Goal: Information Seeking & Learning: Understand process/instructions

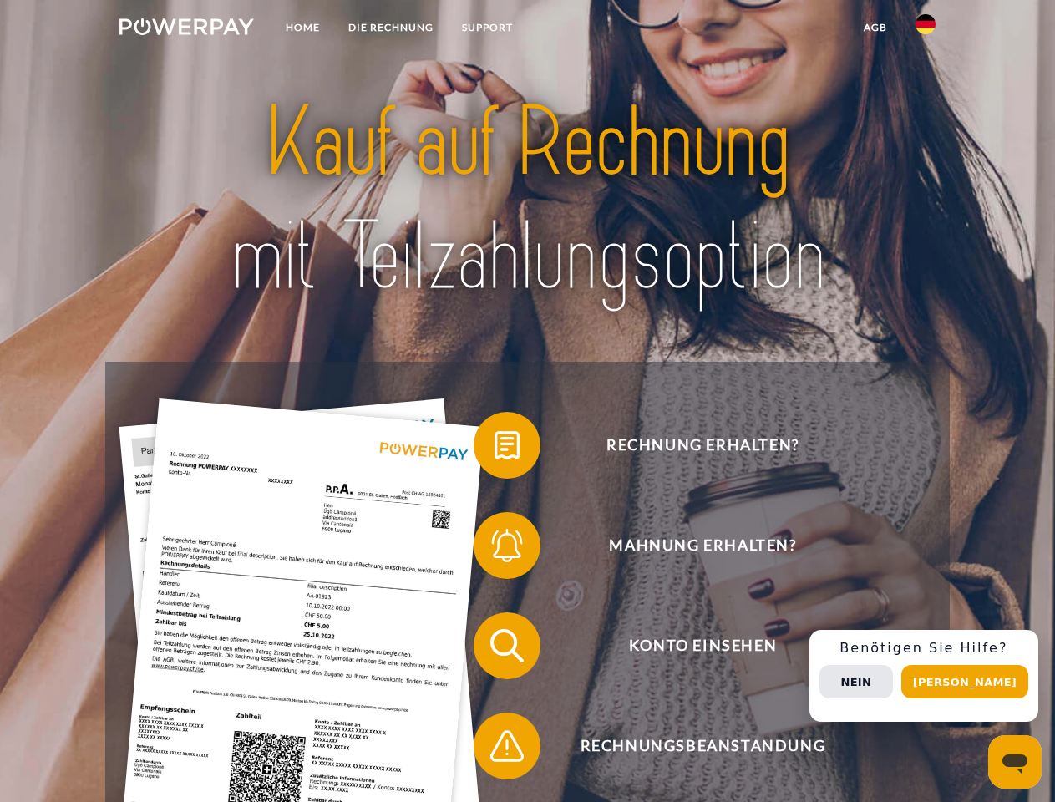
click at [186, 29] on img at bounding box center [186, 26] width 135 height 17
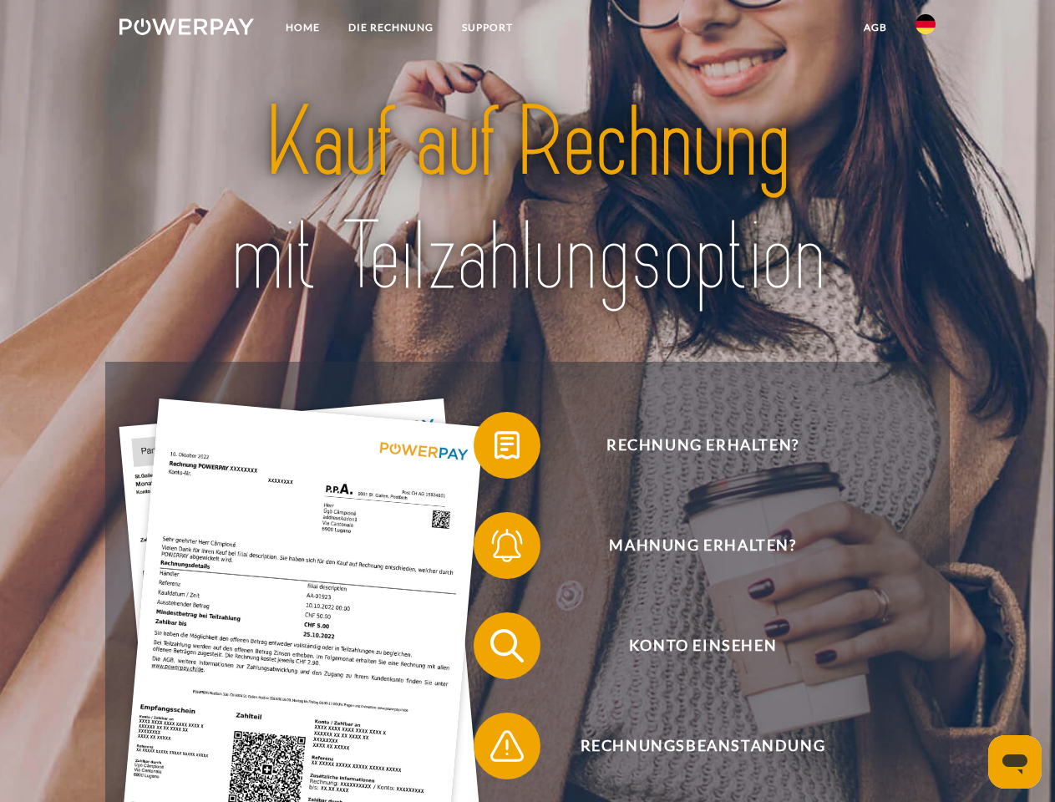
click at [926, 29] on img at bounding box center [926, 24] width 20 height 20
click at [875, 28] on link "agb" at bounding box center [876, 28] width 52 height 30
click at [495, 449] on span at bounding box center [482, 446] width 84 height 84
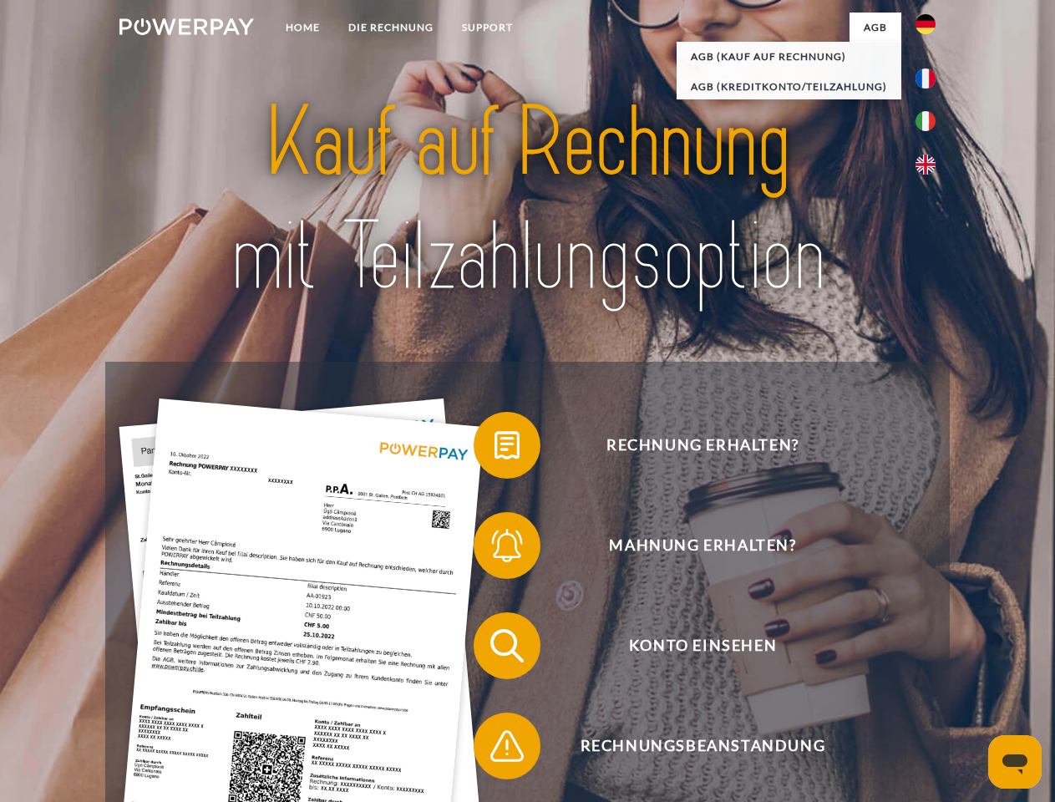
click at [495, 549] on span at bounding box center [482, 546] width 84 height 84
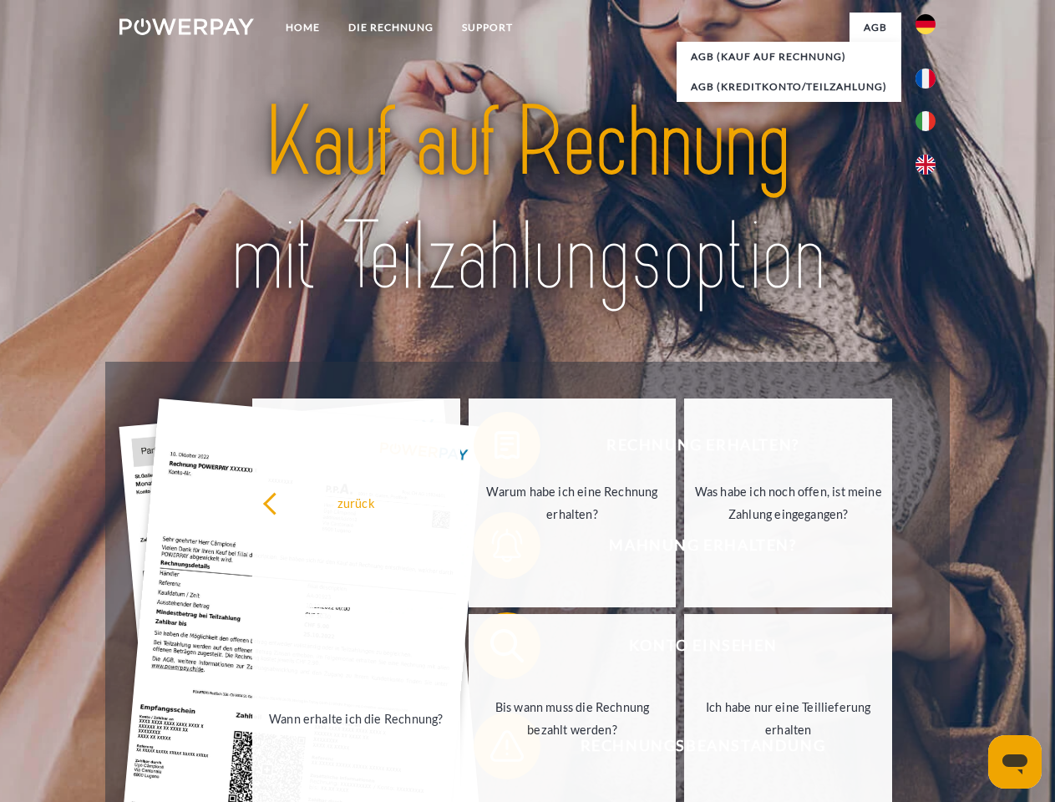
click at [495, 649] on link "Bis wann muss die Rechnung bezahlt werden?" at bounding box center [573, 718] width 208 height 209
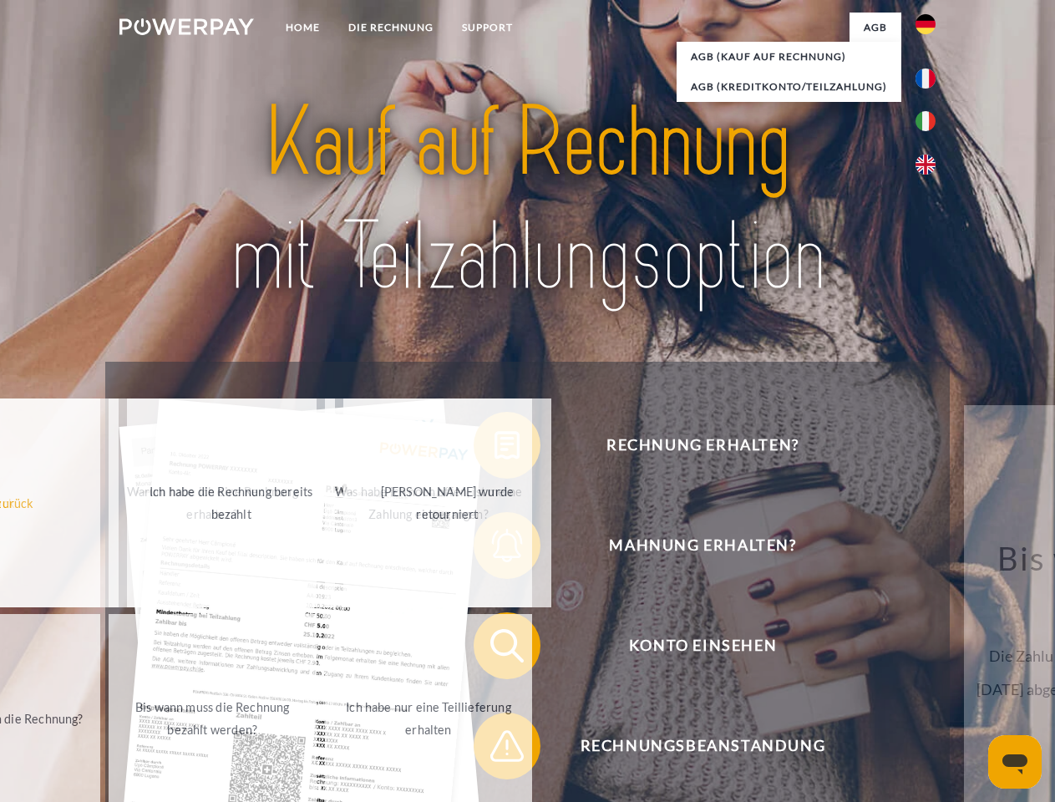
click at [495, 749] on link "Ich habe nur eine Teillieferung erhalten" at bounding box center [429, 718] width 208 height 209
click at [930, 676] on div "Rechnung erhalten? Mahnung erhalten? Konto einsehen" at bounding box center [527, 696] width 844 height 668
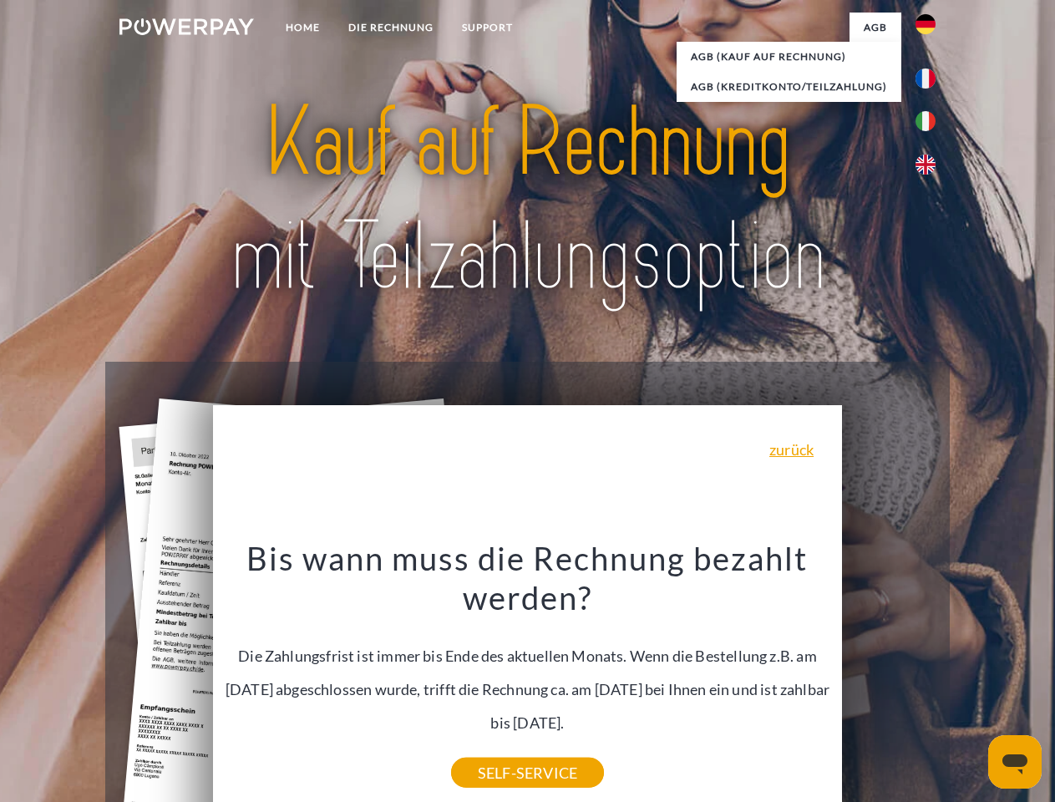
click at [889, 679] on span "Konto einsehen" at bounding box center [702, 645] width 409 height 67
click at [971, 682] on header "Home DIE RECHNUNG SUPPORT" at bounding box center [527, 577] width 1055 height 1154
